Goal: Task Accomplishment & Management: Manage account settings

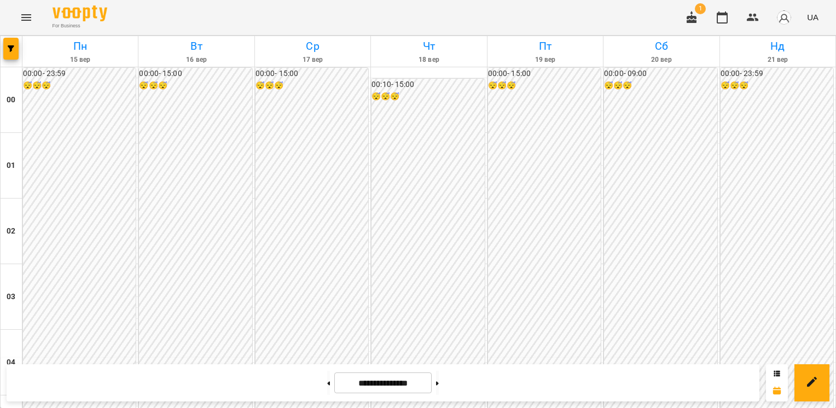
scroll to position [1080, 0]
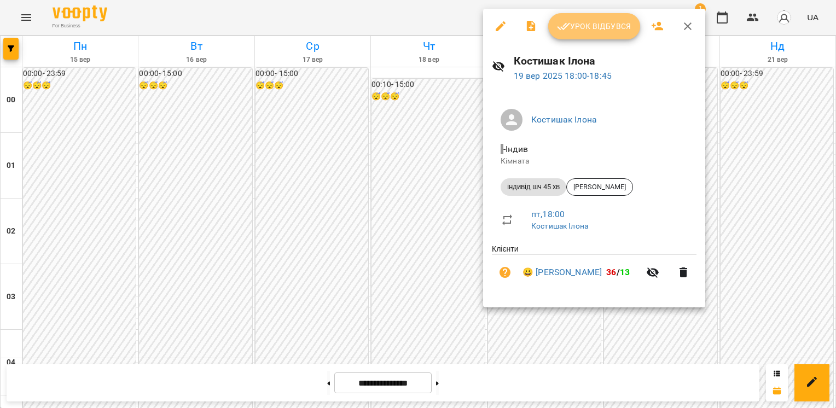
click at [585, 25] on span "Урок відбувся" at bounding box center [594, 26] width 74 height 13
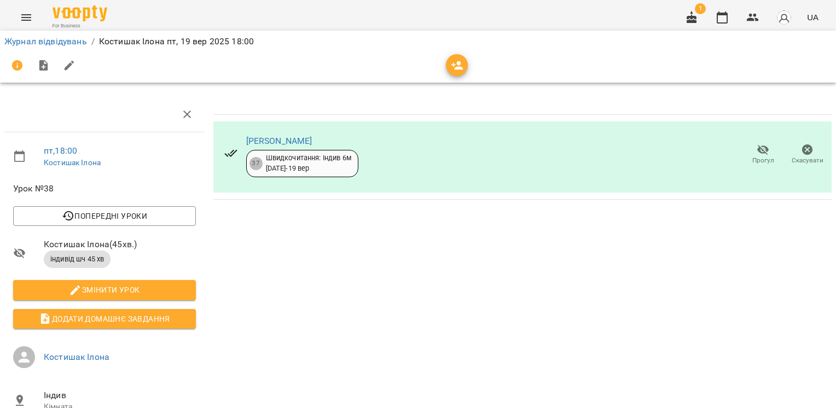
click at [579, 251] on div "[PERSON_NAME] 37 Швидкочитання: Індив 6м [DATE] - [DATE] [PERSON_NAME]" at bounding box center [522, 299] width 627 height 415
click at [67, 46] on link "Журнал відвідувань" at bounding box center [45, 41] width 83 height 10
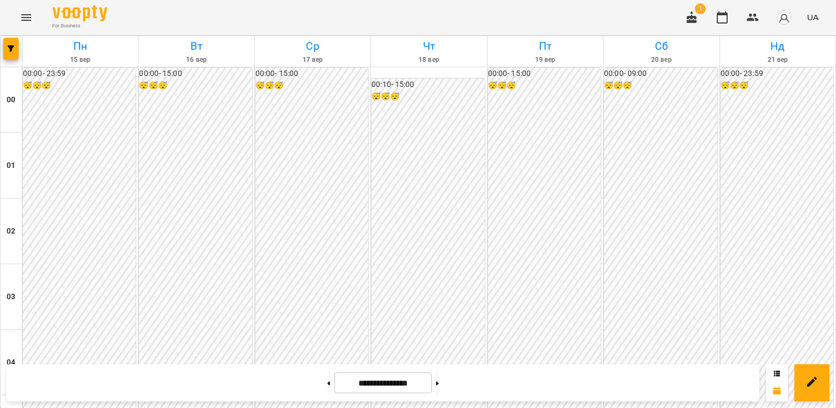
scroll to position [1099, 0]
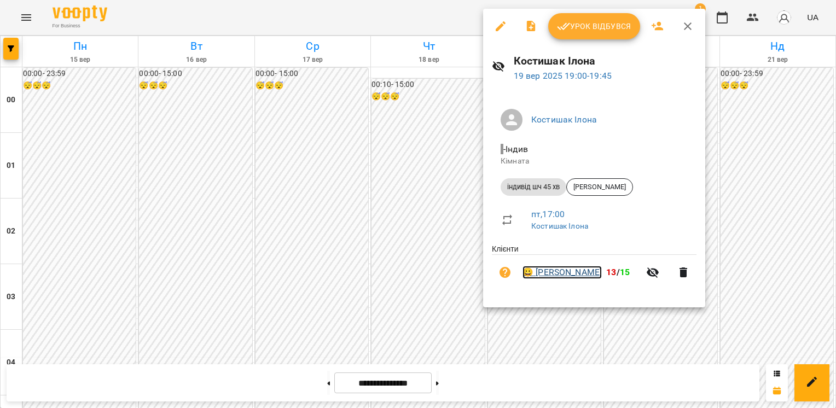
click at [556, 271] on link "😀 [PERSON_NAME]" at bounding box center [562, 272] width 79 height 13
